Goal: Navigation & Orientation: Find specific page/section

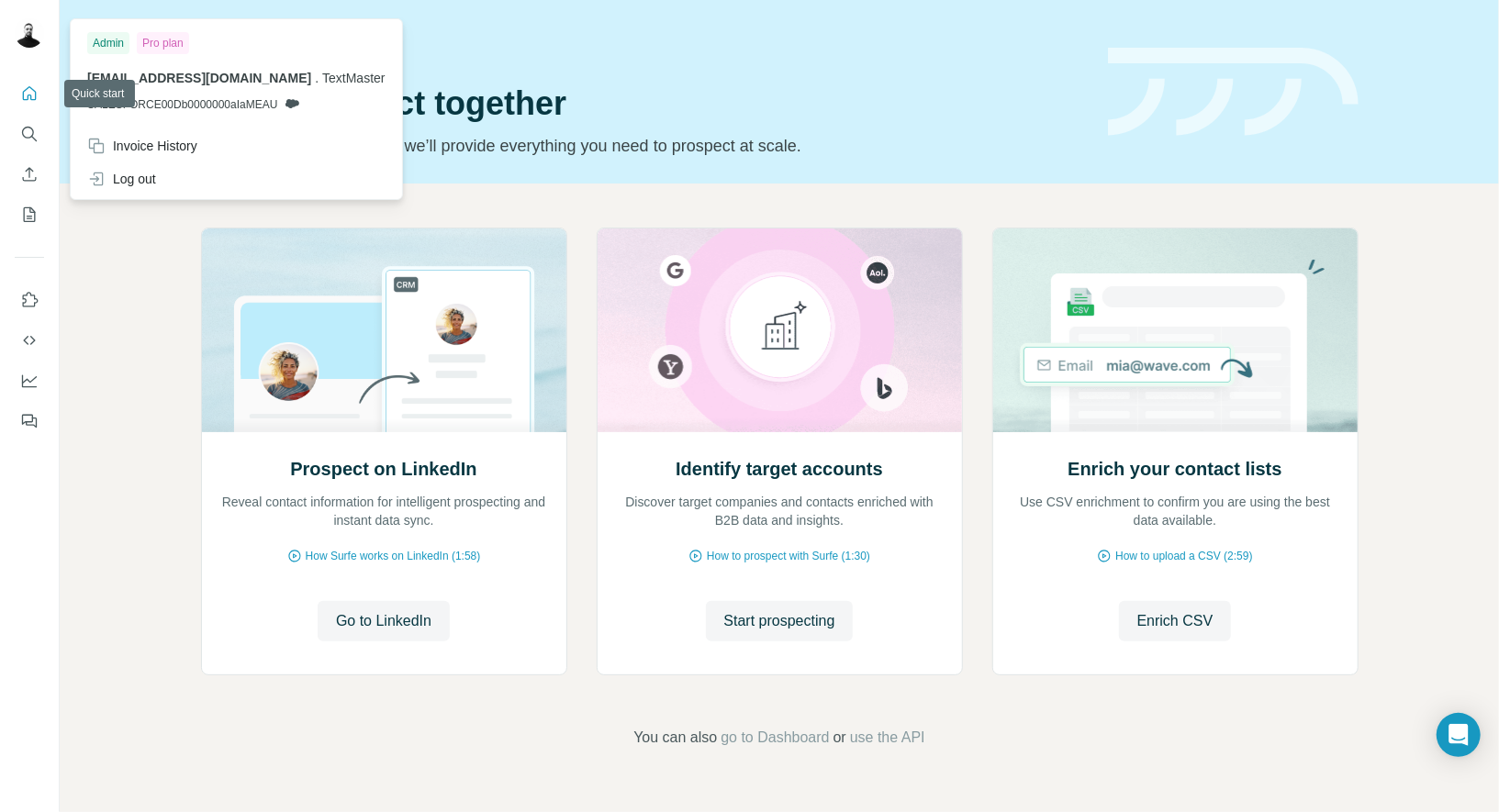
click at [33, 86] on icon "Quick start" at bounding box center [30, 94] width 18 height 18
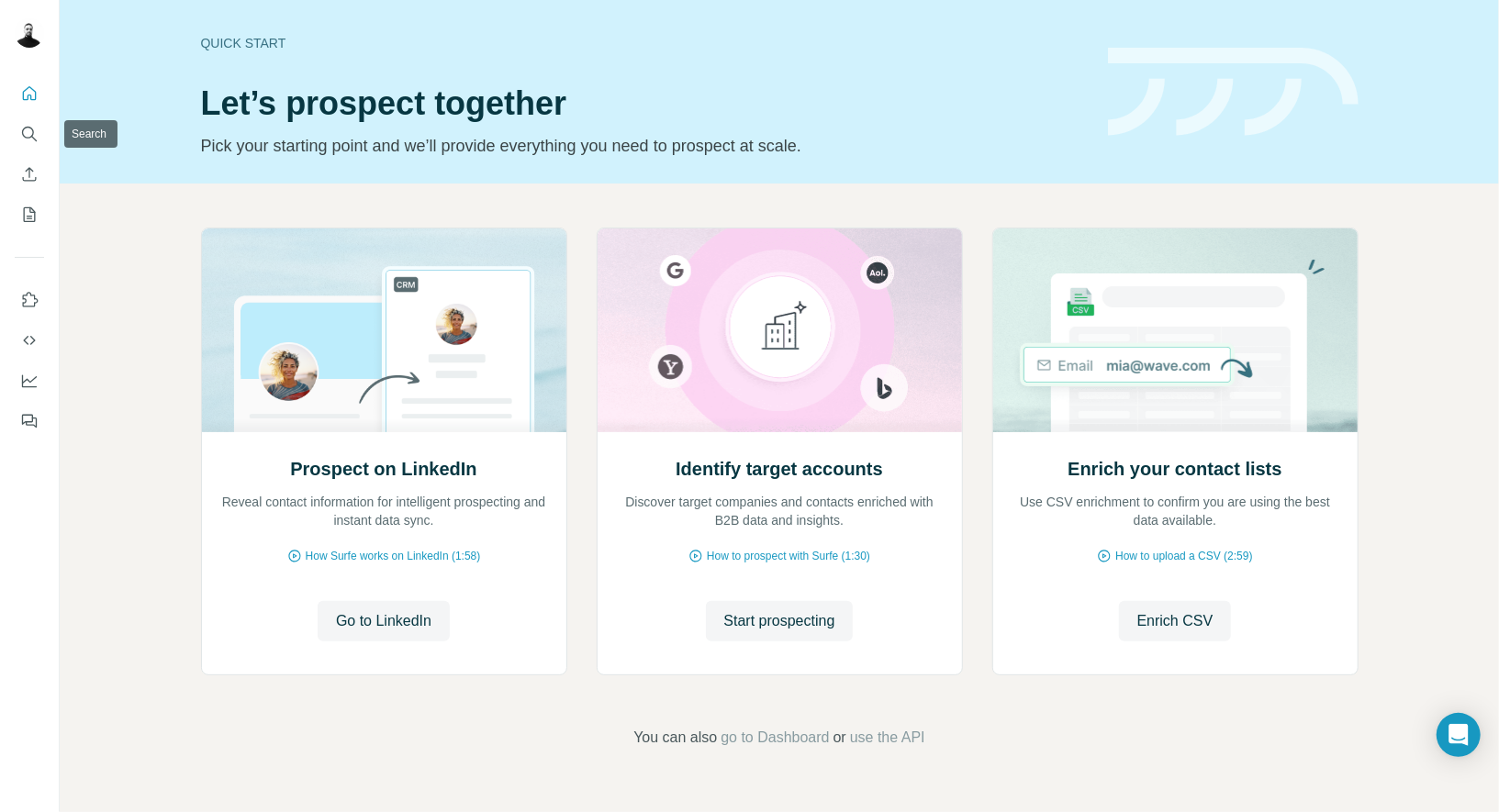
click at [30, 101] on icon "Quick start" at bounding box center [30, 94] width 18 height 18
click at [37, 209] on icon "My lists" at bounding box center [30, 215] width 18 height 18
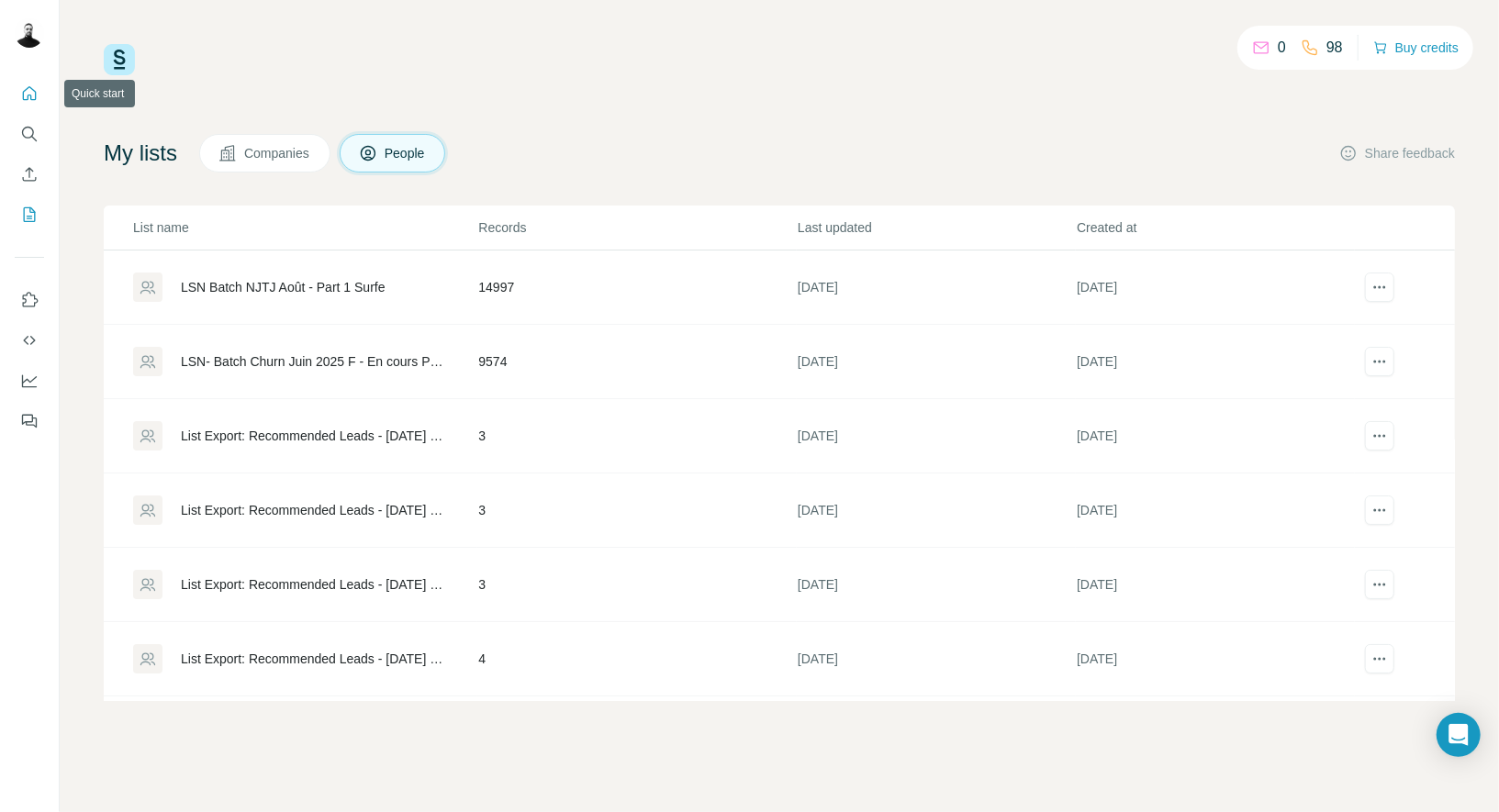
click at [28, 94] on icon "Quick start" at bounding box center [30, 94] width 18 height 18
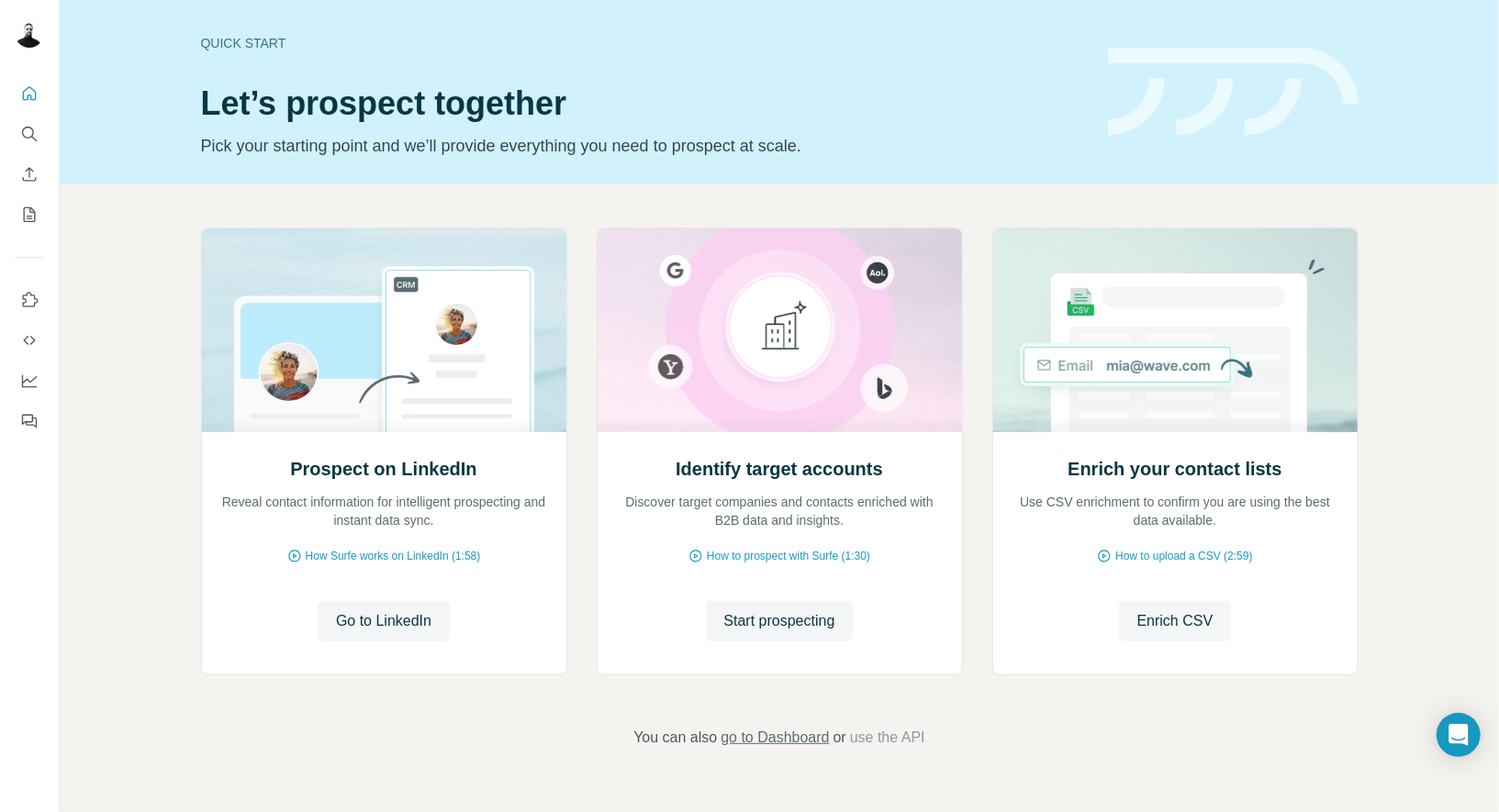
click at [808, 739] on span "go to Dashboard" at bounding box center [774, 738] width 108 height 22
click at [735, 728] on span "go to Dashboard" at bounding box center [774, 738] width 108 height 22
